Goal: Task Accomplishment & Management: Manage account settings

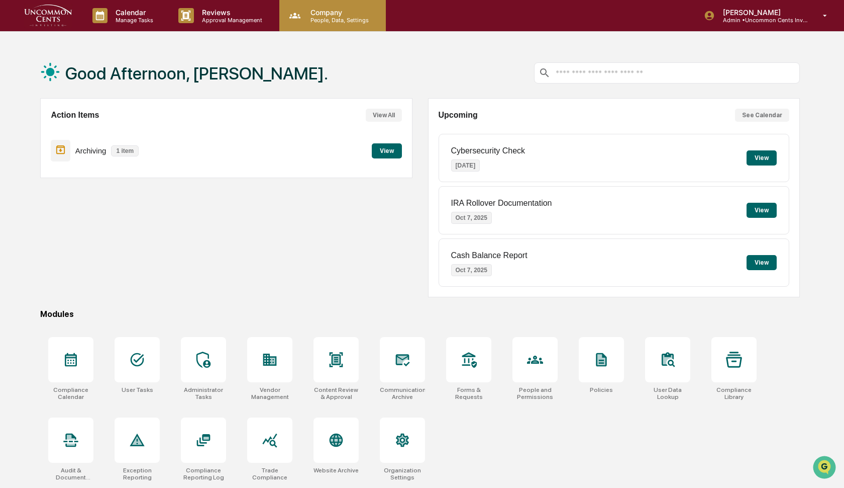
click at [322, 21] on p "People, Data, Settings" at bounding box center [338, 20] width 71 height 7
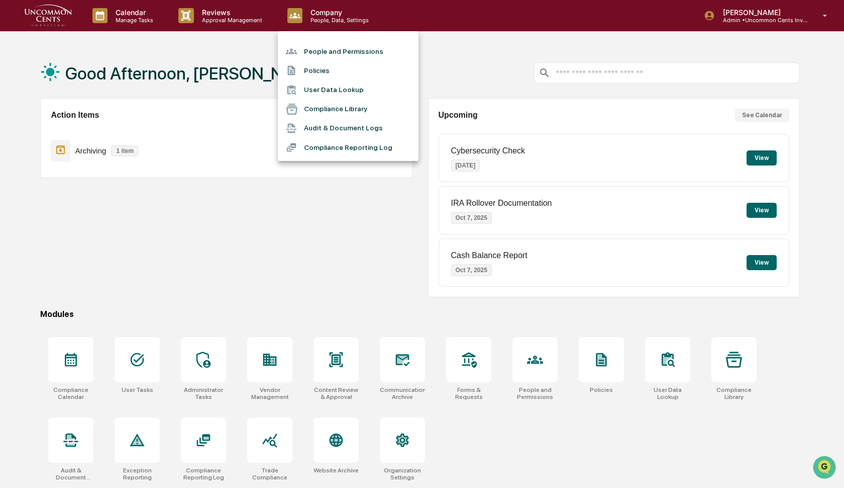
click at [317, 50] on li "People and Permissions" at bounding box center [348, 51] width 141 height 19
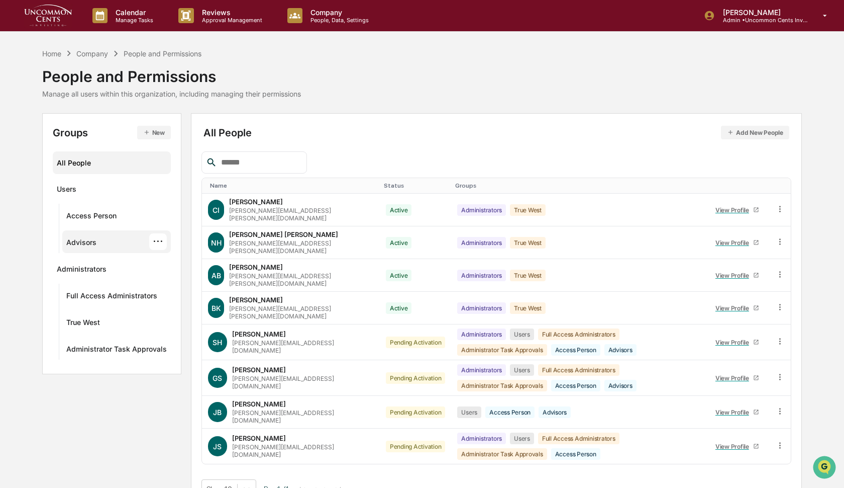
click at [87, 239] on div "Advisors" at bounding box center [81, 244] width 30 height 12
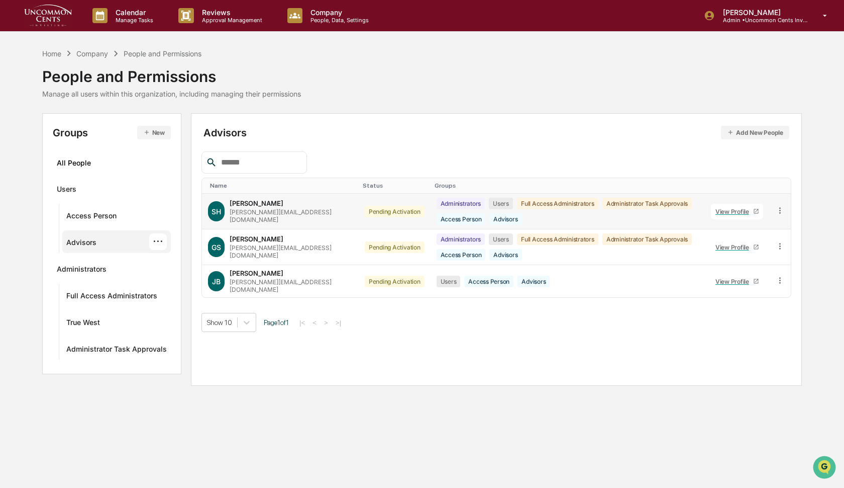
click at [740, 212] on div "View Profile" at bounding box center [735, 212] width 38 height 8
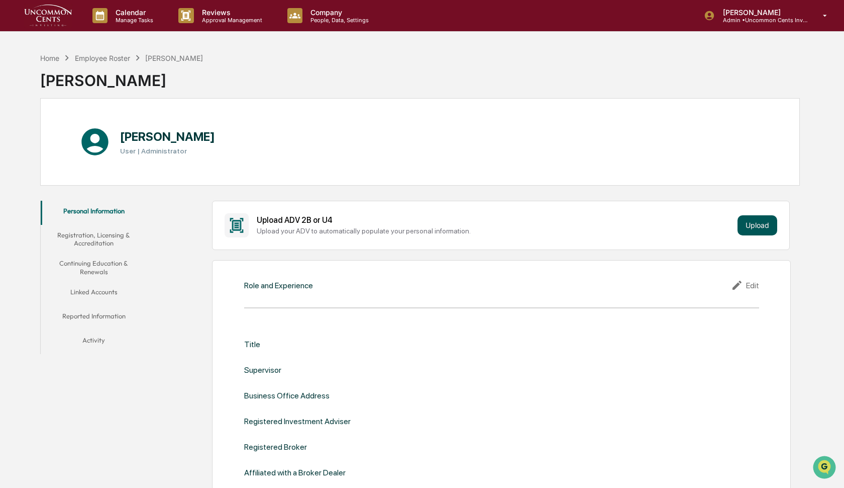
click at [759, 226] on button "Upload" at bounding box center [758, 225] width 40 height 20
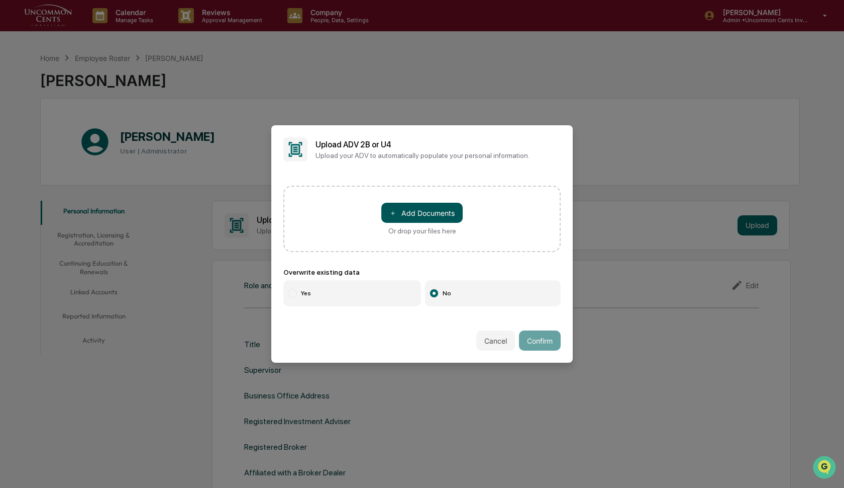
click at [418, 211] on button "＋ Add Documents" at bounding box center [421, 213] width 81 height 20
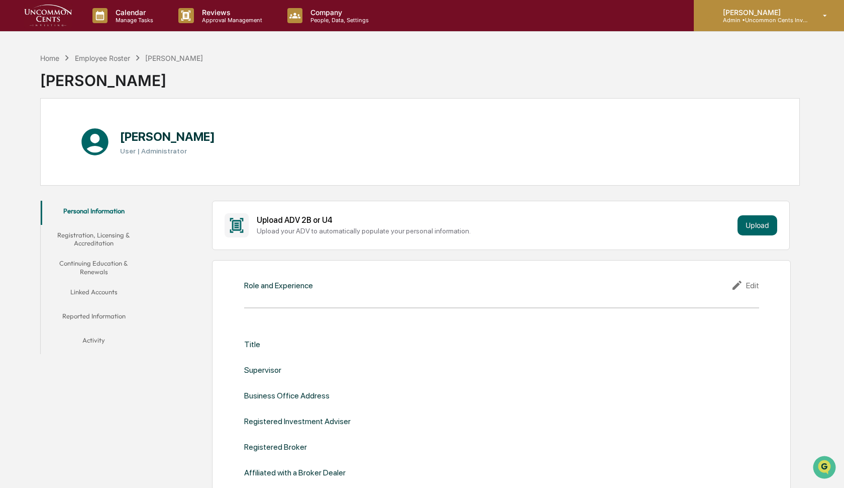
click at [755, 23] on p "Admin • Uncommon Cents Investing" at bounding box center [761, 20] width 93 height 7
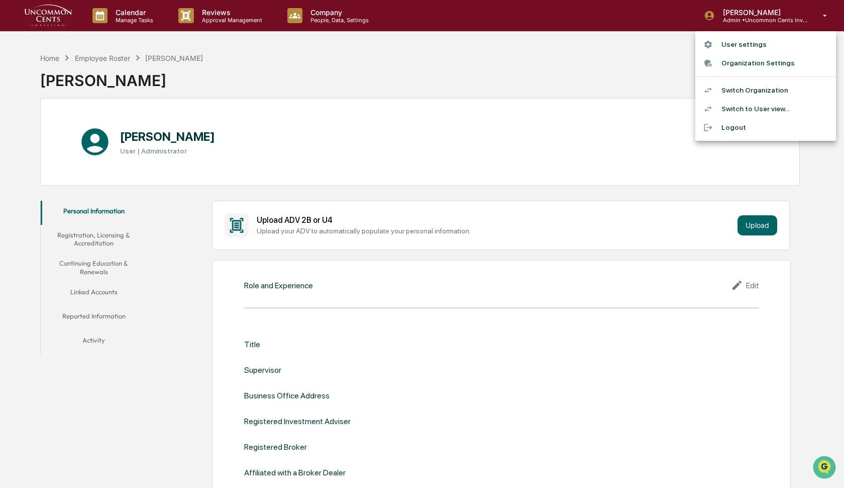
click at [740, 86] on li "Switch Organization" at bounding box center [766, 90] width 141 height 19
